Goal: Answer question/provide support

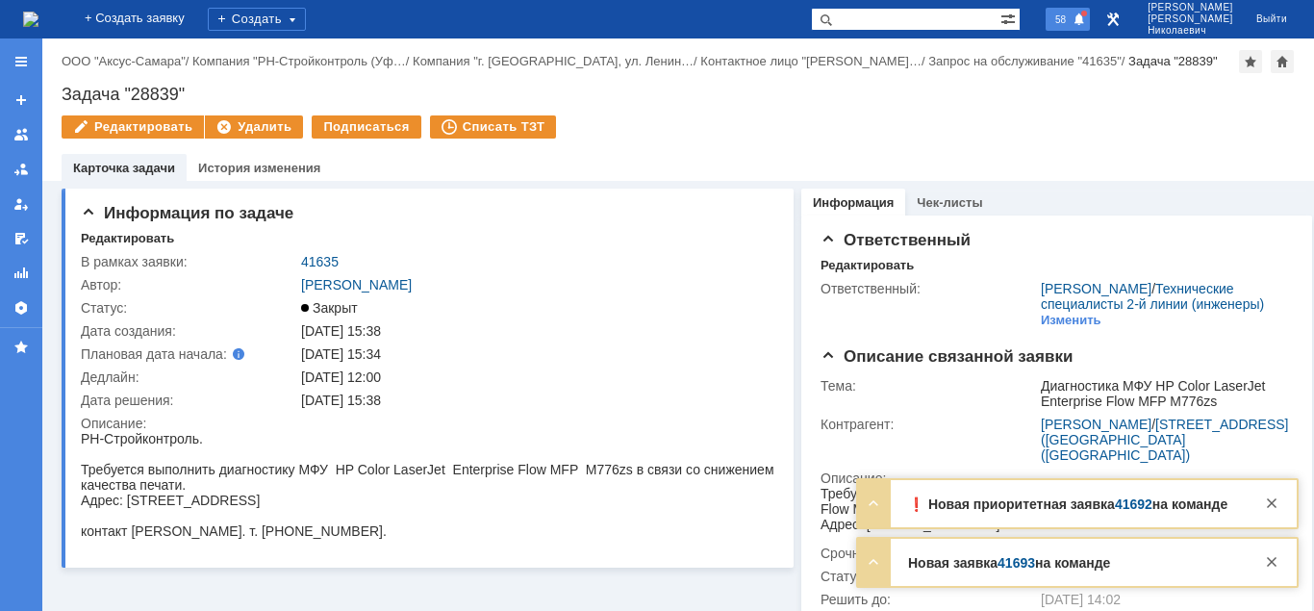
click at [1088, 26] on div "58" at bounding box center [1067, 19] width 44 height 23
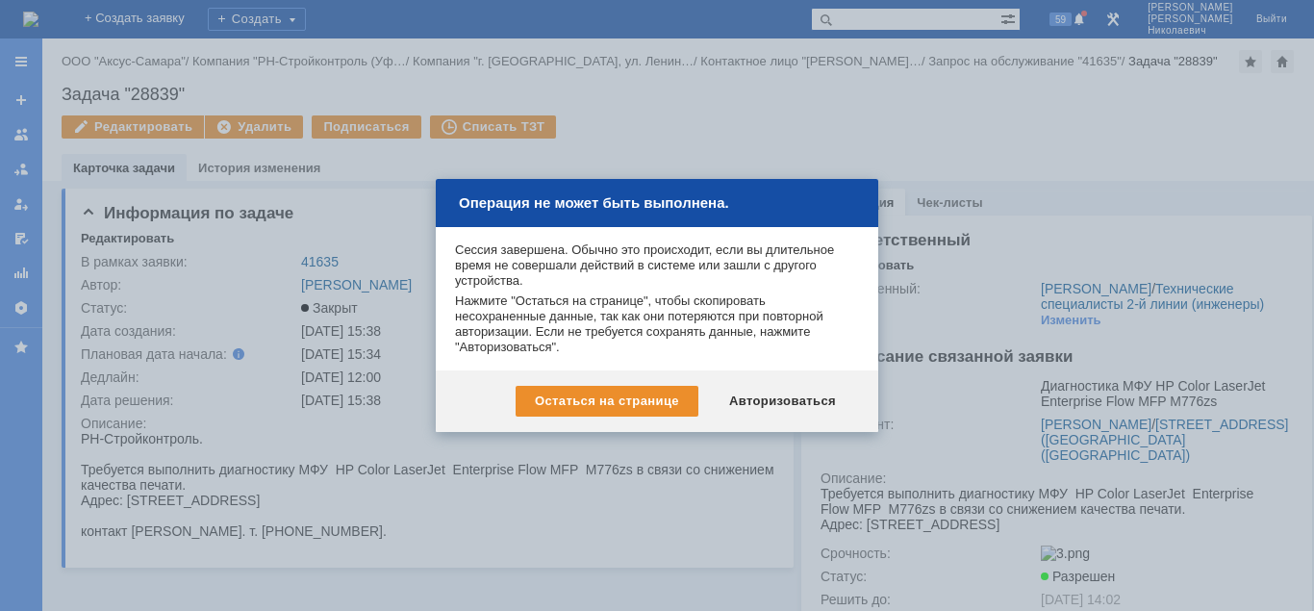
click at [901, 13] on div at bounding box center [657, 305] width 1314 height 611
click at [780, 409] on div "Авторизоваться" at bounding box center [782, 401] width 145 height 31
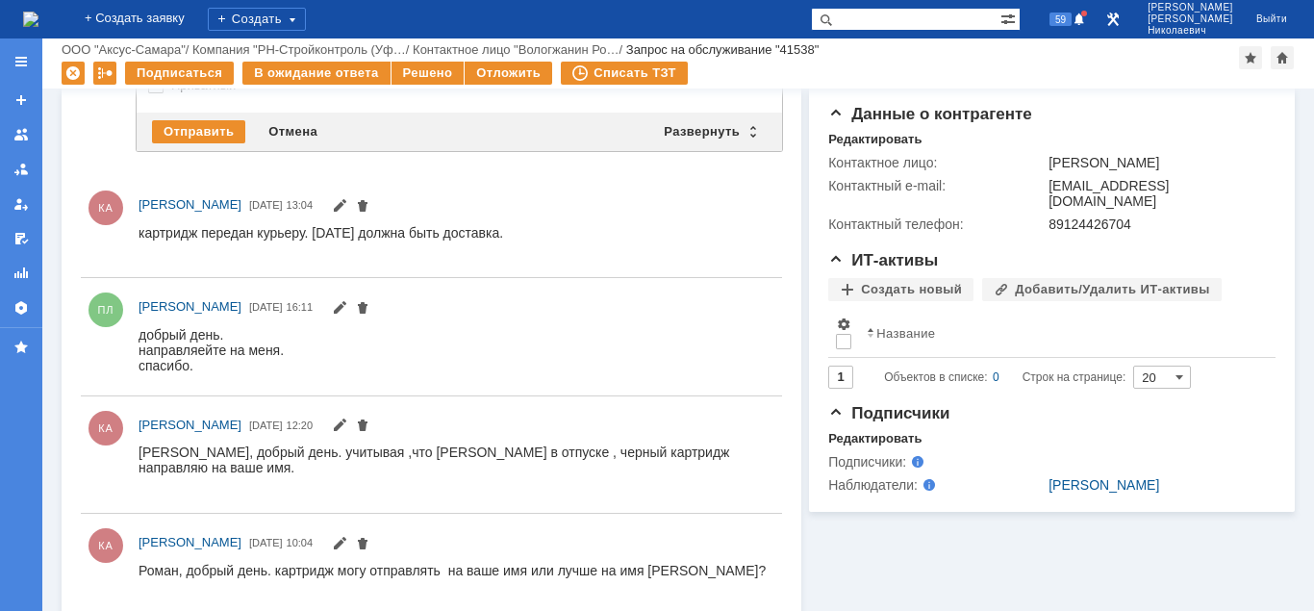
scroll to position [294, 0]
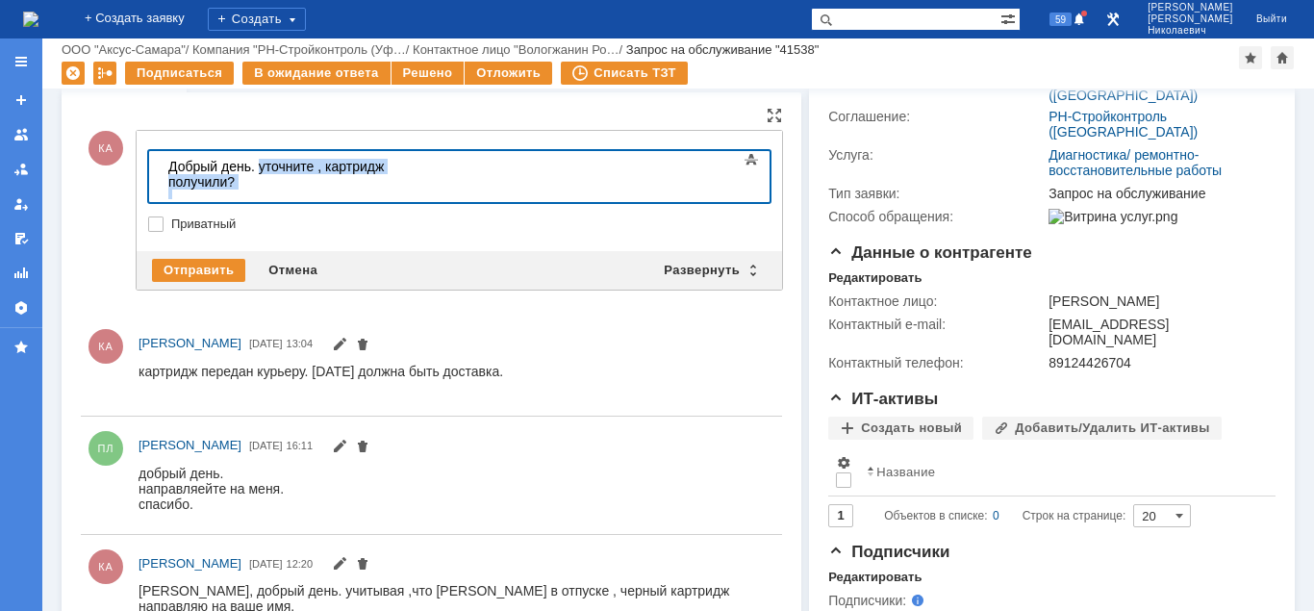
drag, startPoint x: 479, startPoint y: 176, endPoint x: 260, endPoint y: 170, distance: 219.4
click at [260, 170] on body "Добрый день. уточните , картридж получили?" at bounding box center [305, 182] width 289 height 62
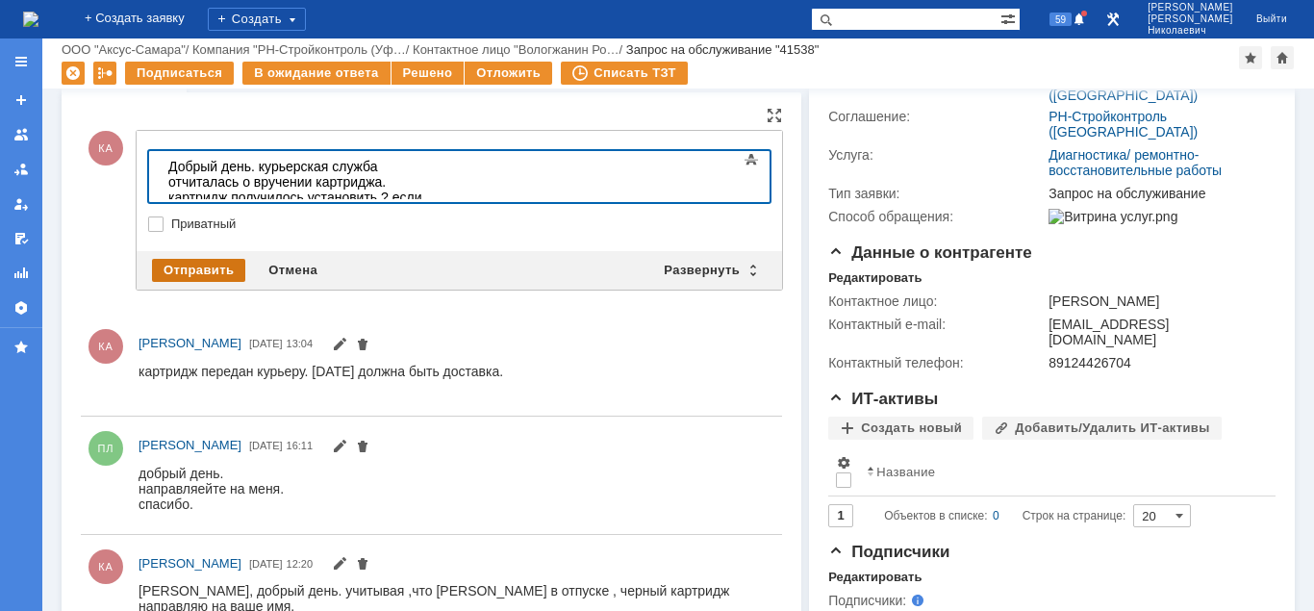
click at [178, 260] on div "Отправить" at bounding box center [198, 270] width 93 height 23
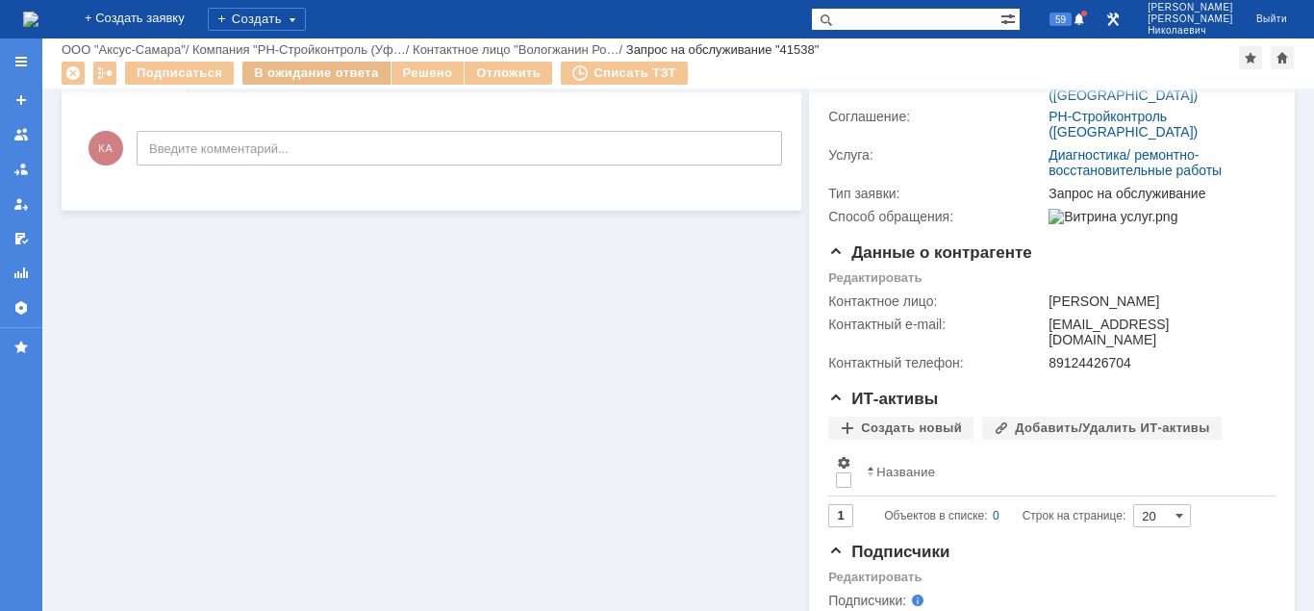
scroll to position [0, 0]
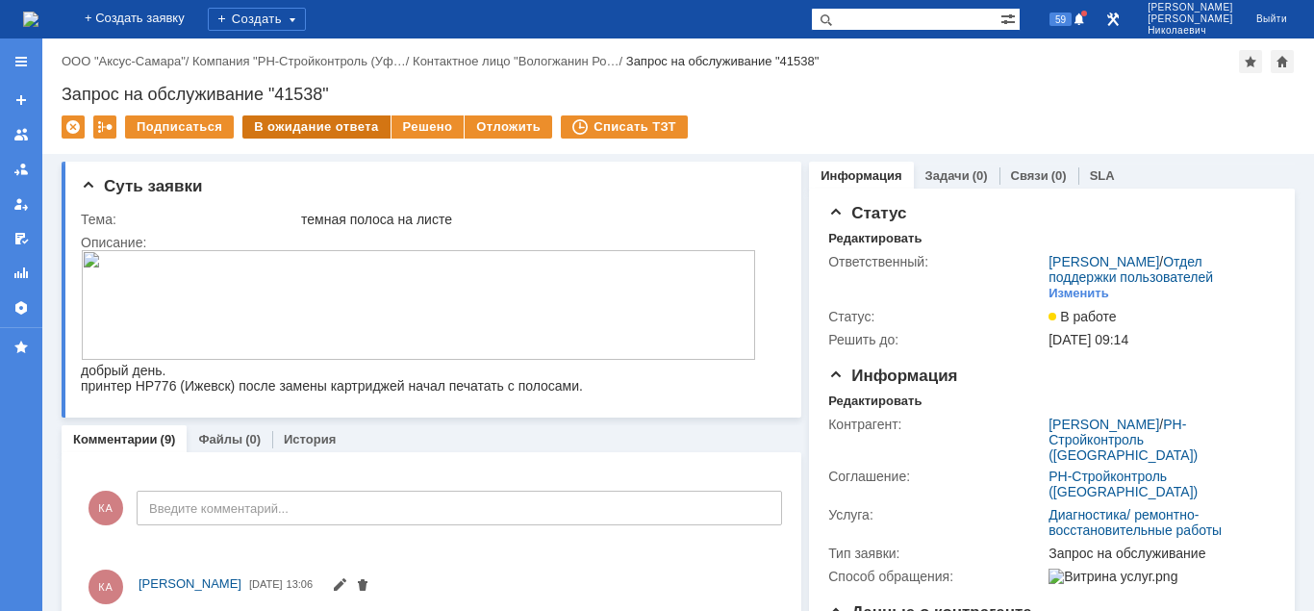
click at [339, 124] on div "В ожидание ответа" at bounding box center [315, 126] width 147 height 23
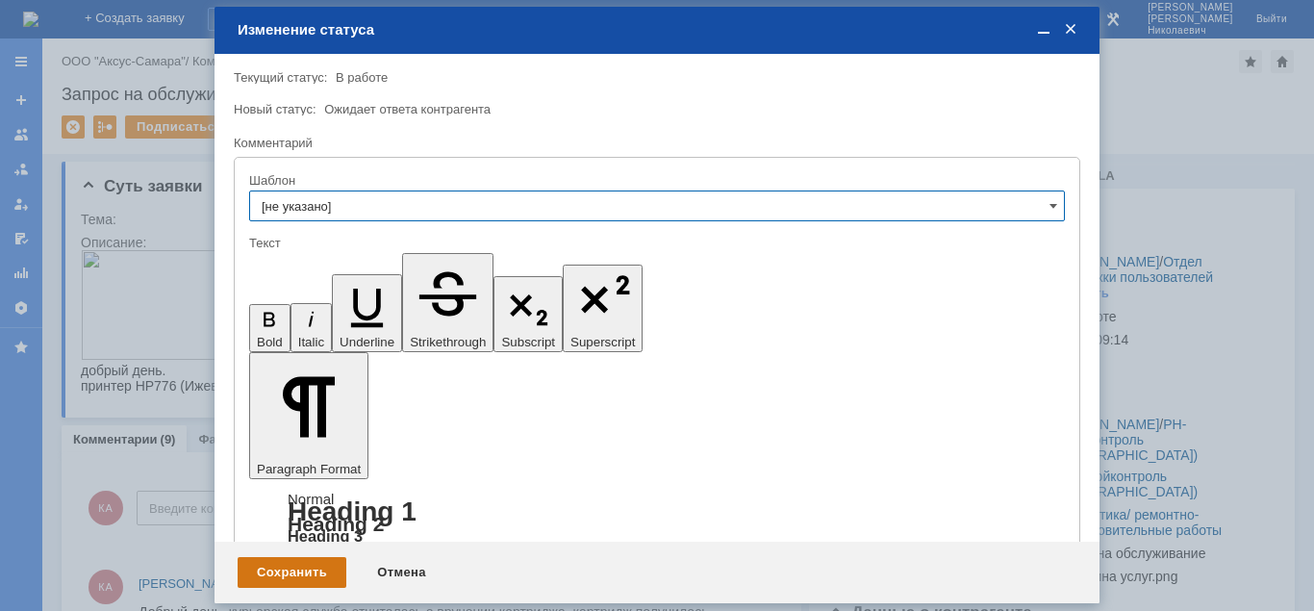
click at [308, 570] on div "Сохранить" at bounding box center [292, 572] width 109 height 31
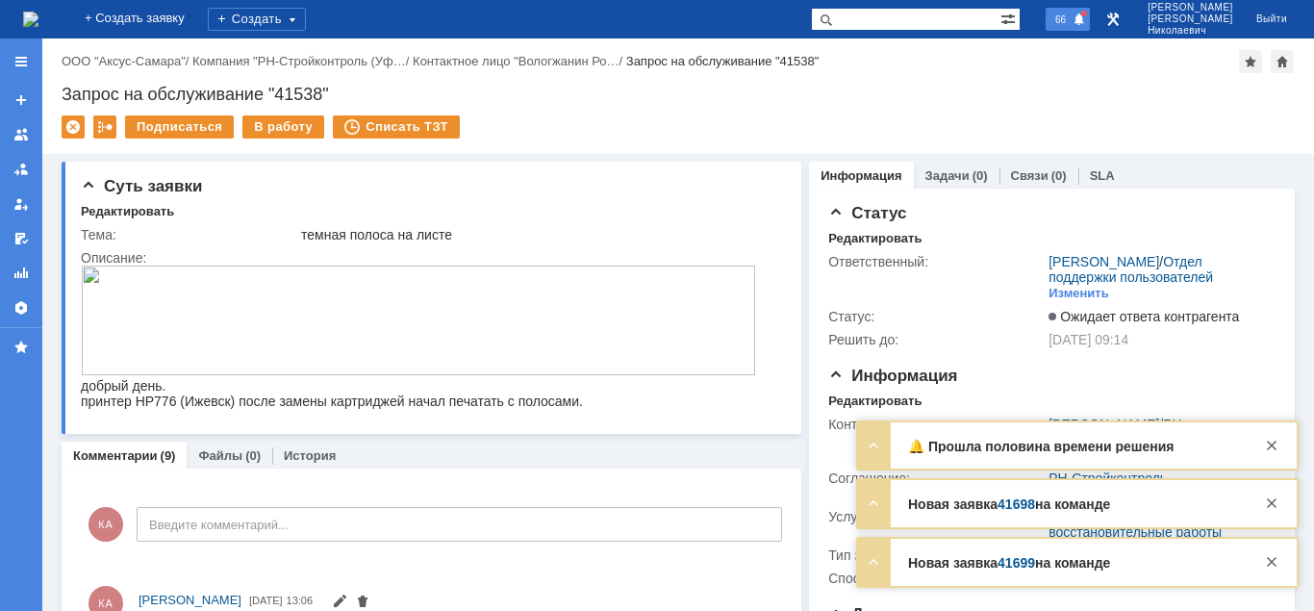
click at [1071, 19] on span "66" at bounding box center [1060, 19] width 22 height 13
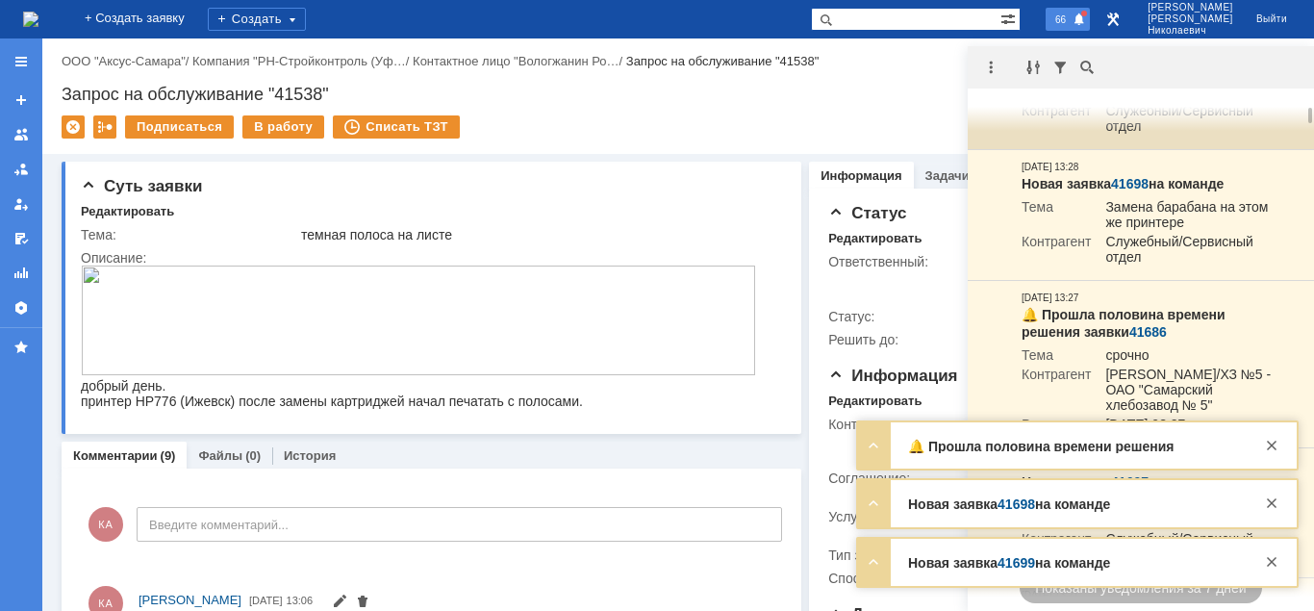
scroll to position [196, 0]
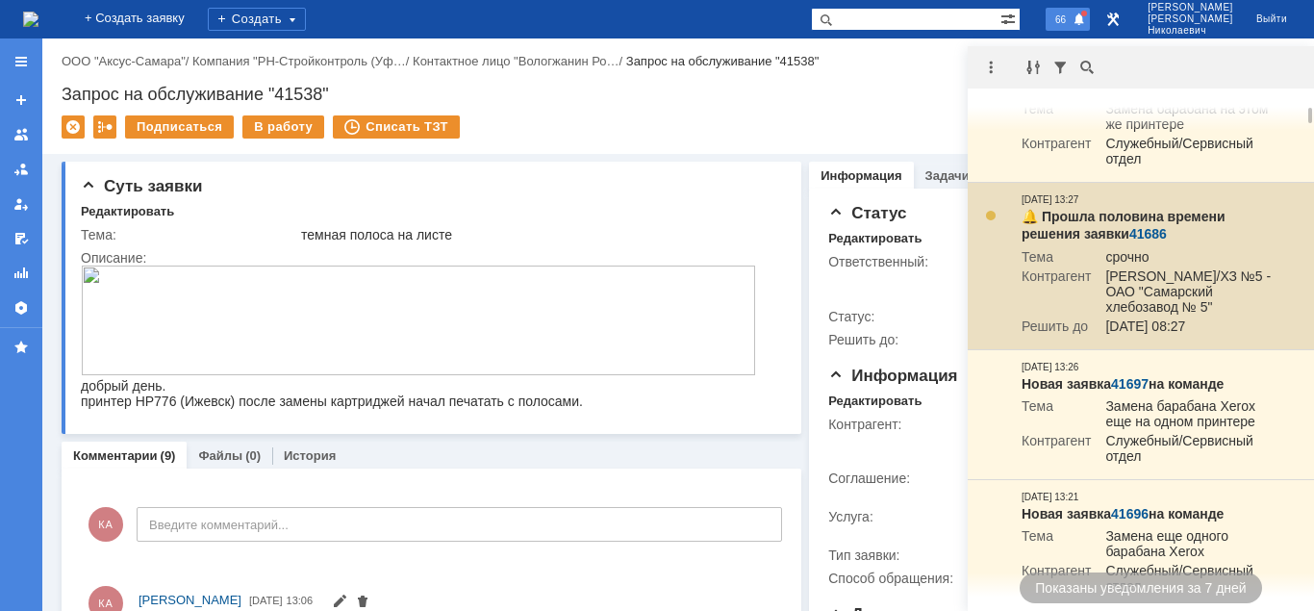
click at [1142, 235] on link "41686" at bounding box center [1148, 233] width 38 height 15
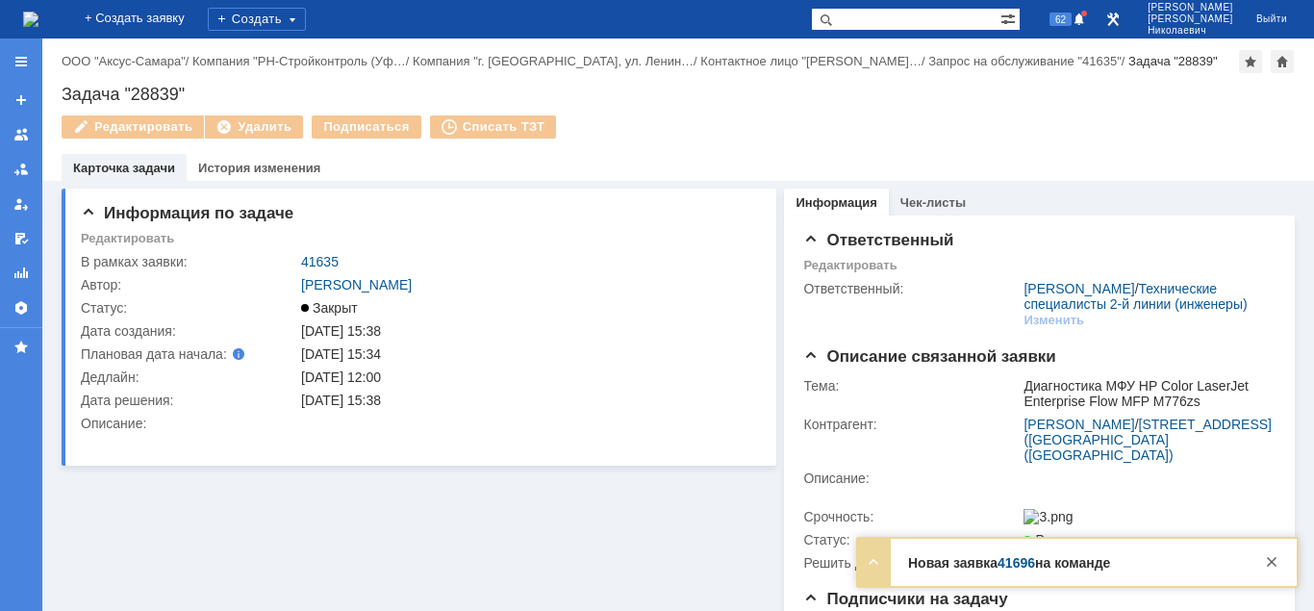
click at [881, 21] on input "text" at bounding box center [905, 19] width 189 height 23
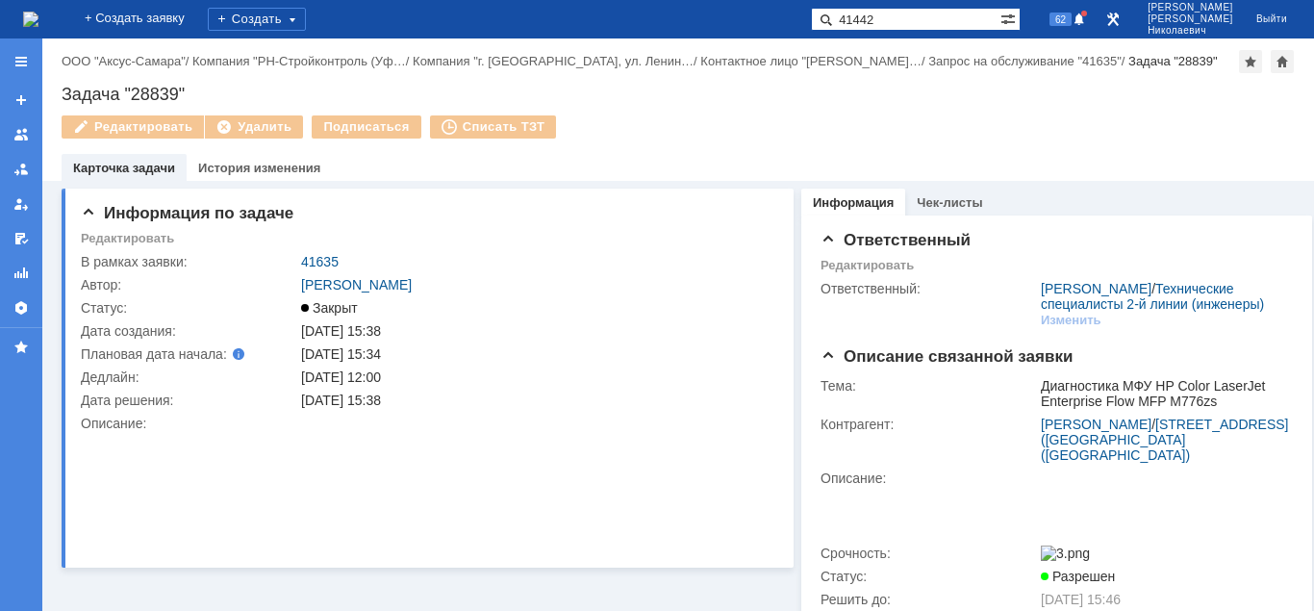
type input "41442"
click at [834, 20] on span at bounding box center [822, 19] width 23 height 23
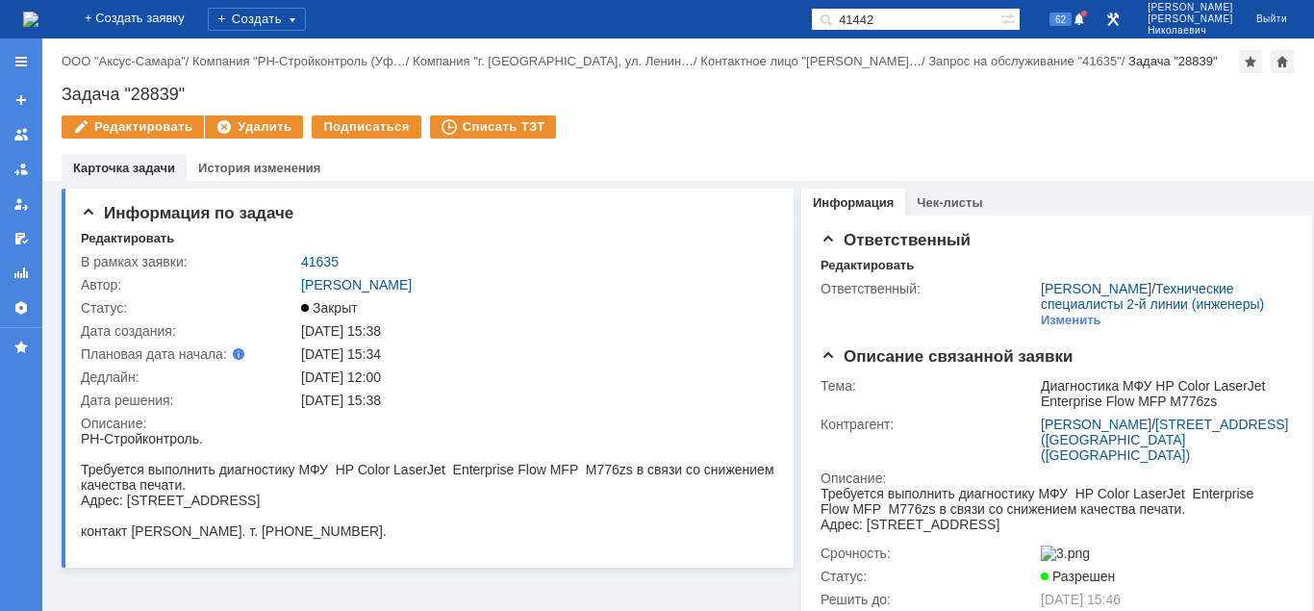
click at [834, 21] on span at bounding box center [822, 19] width 23 height 23
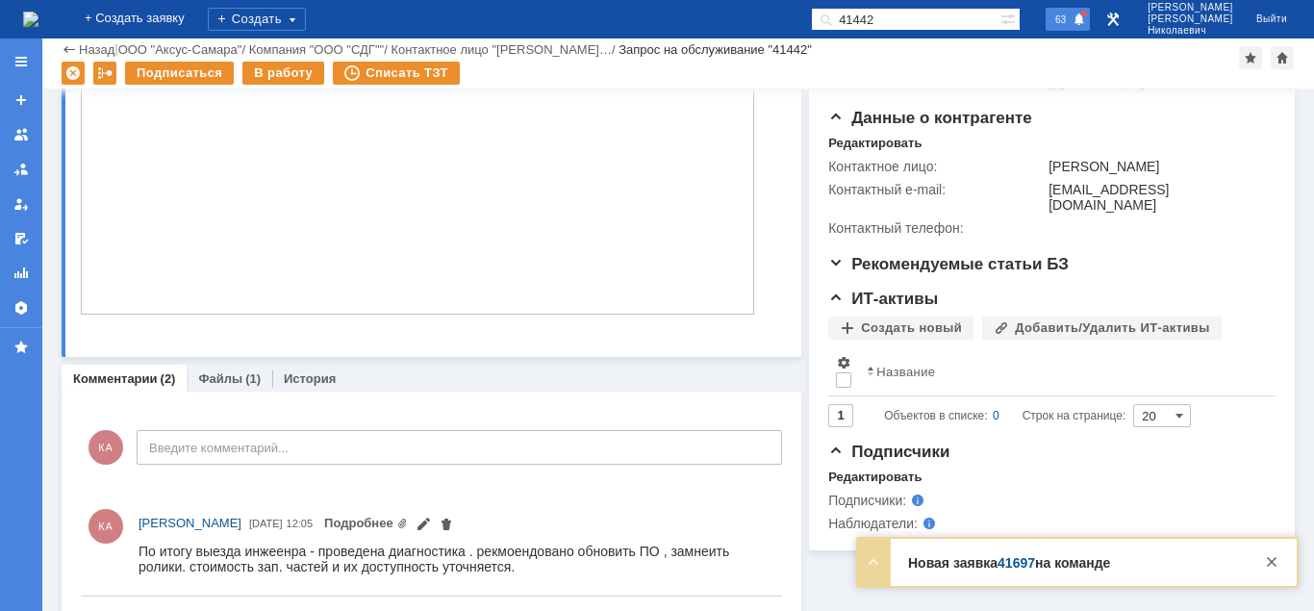
click at [1086, 25] on span at bounding box center [1078, 20] width 13 height 15
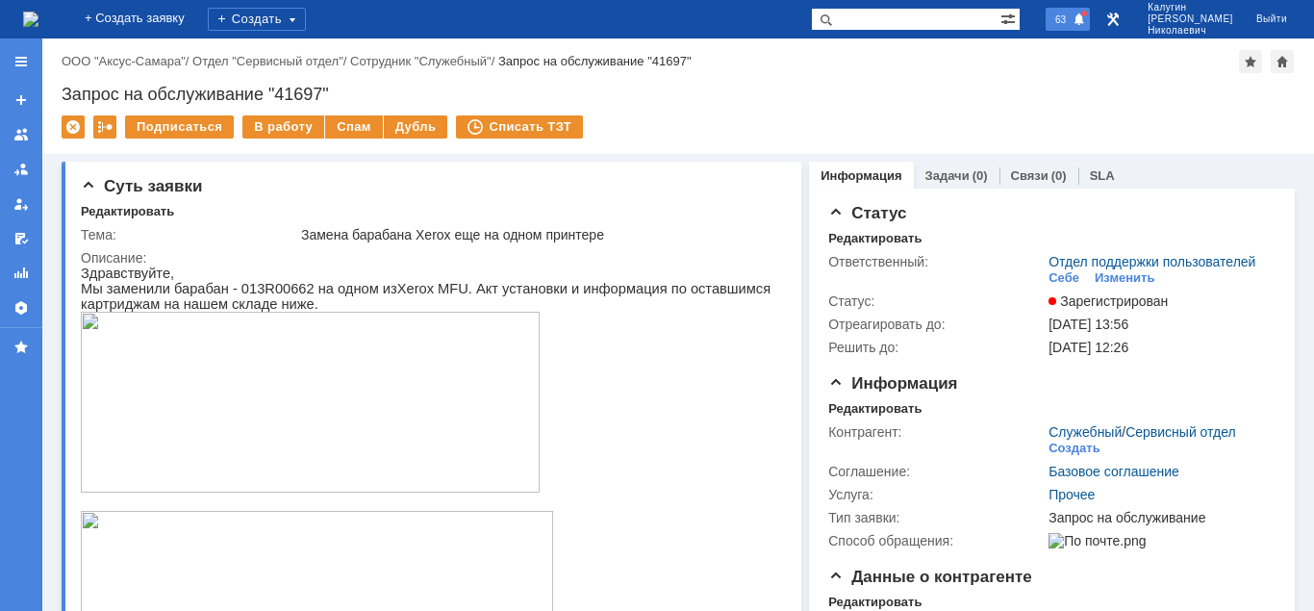
click at [1086, 21] on span at bounding box center [1078, 20] width 13 height 15
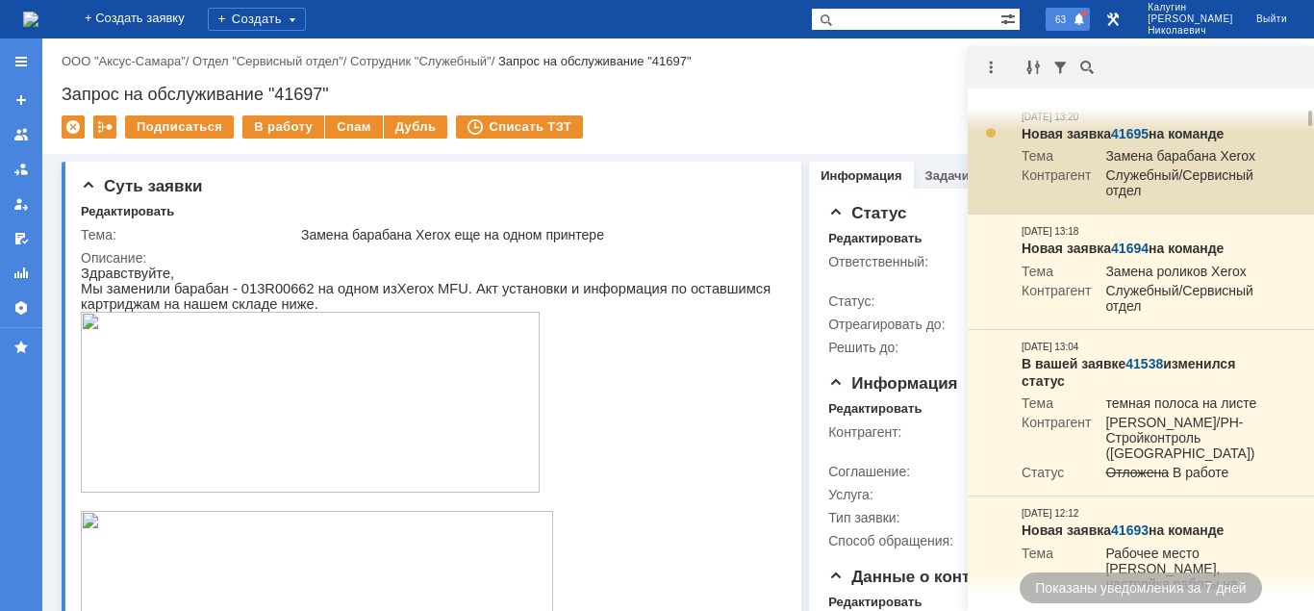
scroll to position [392, 0]
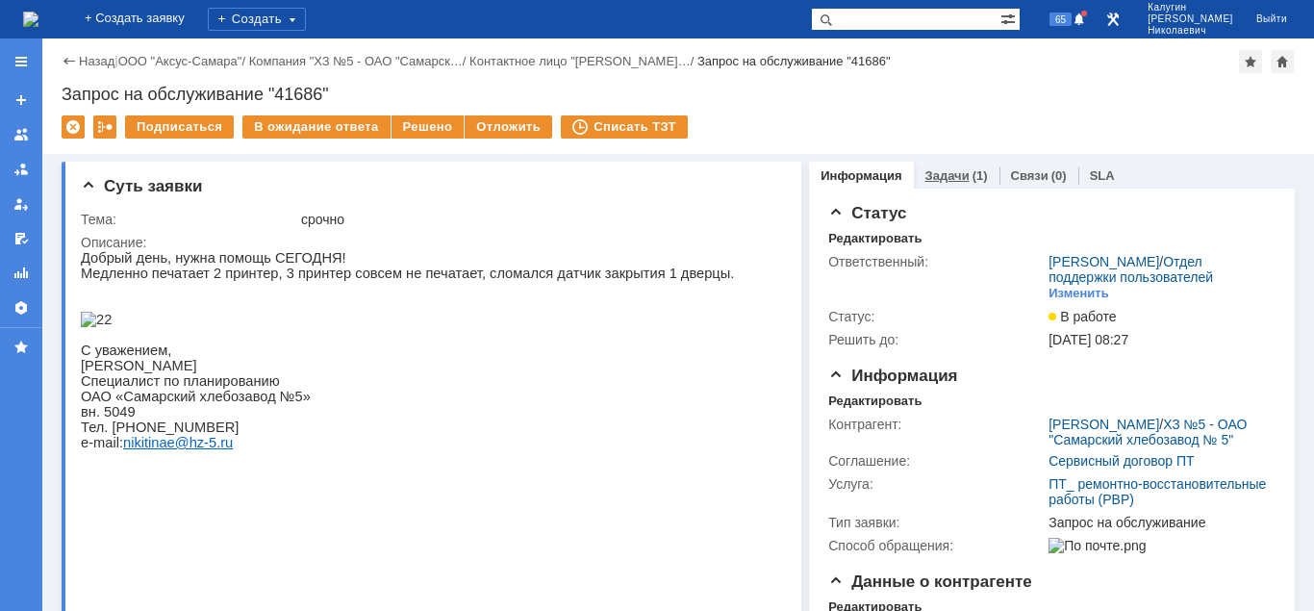
click at [952, 176] on link "Задачи" at bounding box center [947, 175] width 44 height 14
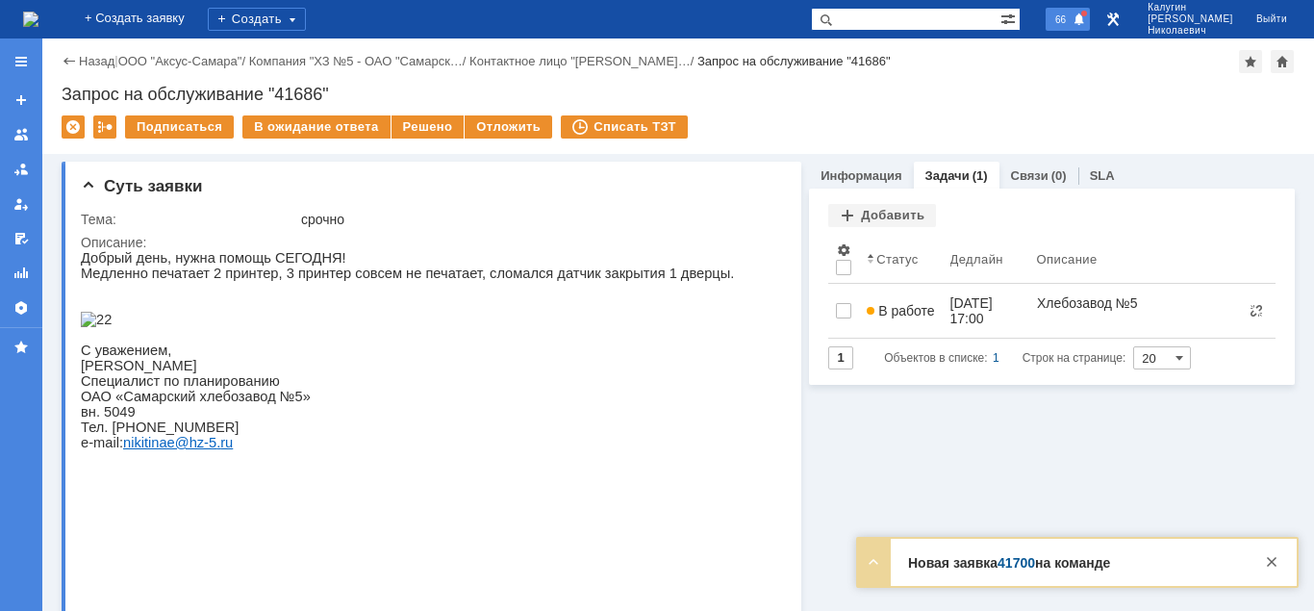
click at [1071, 24] on span "66" at bounding box center [1060, 19] width 22 height 13
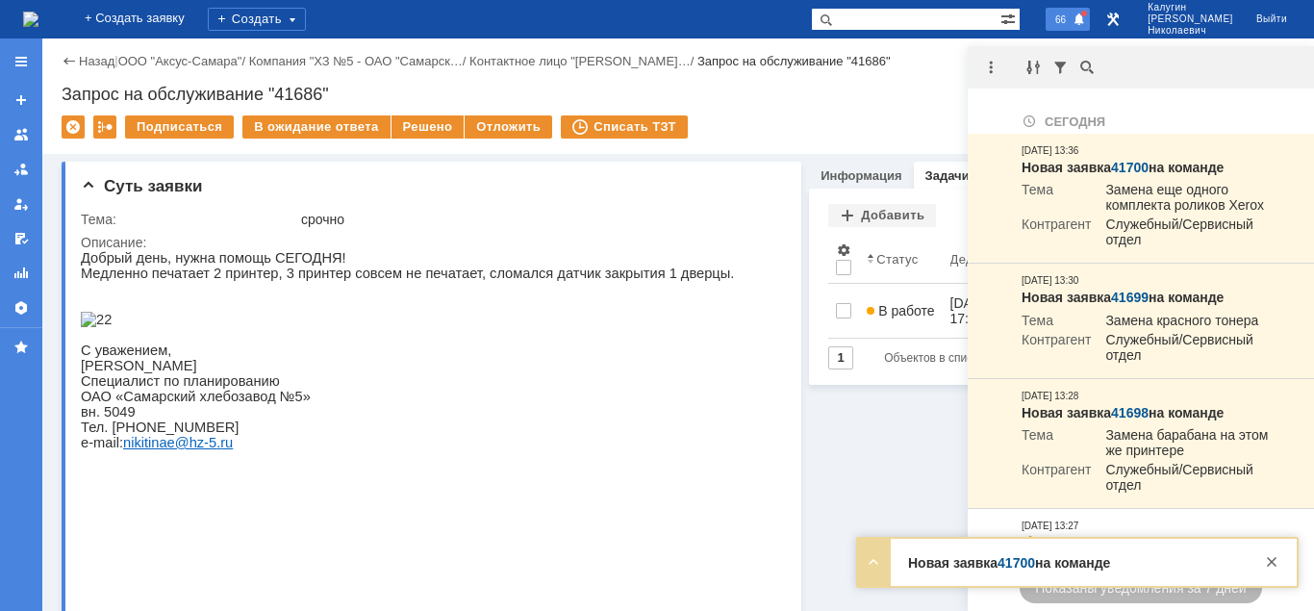
click at [1071, 22] on span "66" at bounding box center [1060, 19] width 22 height 13
